Goal: Browse casually

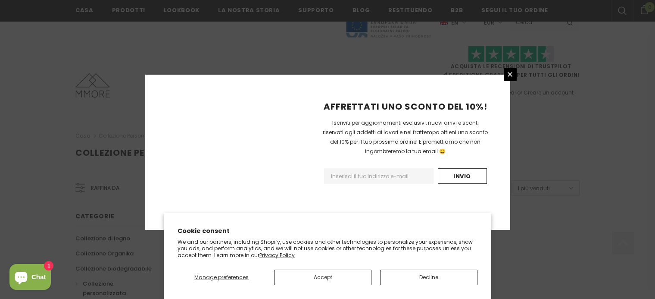
scroll to position [585, 0]
